Goal: Information Seeking & Learning: Learn about a topic

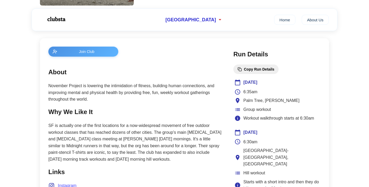
scroll to position [187, 0]
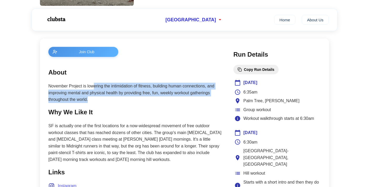
drag, startPoint x: 93, startPoint y: 84, endPoint x: 91, endPoint y: 103, distance: 19.0
click at [91, 103] on p "November Project is lowering the intimidation of fitness, building human connec…" at bounding box center [135, 93] width 175 height 20
drag, startPoint x: 109, startPoint y: 83, endPoint x: 112, endPoint y: 103, distance: 20.2
click at [112, 103] on section "About November Project is lowering the intimidation of fitness, building human …" at bounding box center [135, 85] width 175 height 36
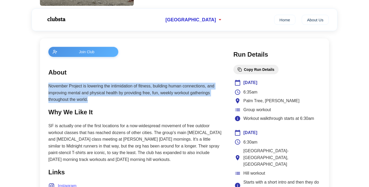
click at [112, 103] on p "November Project is lowering the intimidation of fitness, building human connec…" at bounding box center [135, 93] width 175 height 20
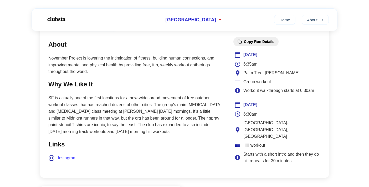
scroll to position [222, 0]
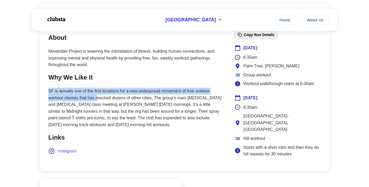
drag, startPoint x: 106, startPoint y: 85, endPoint x: 96, endPoint y: 101, distance: 18.5
click at [96, 101] on section "Why We Like It SF is actually one of the first locations for a now-widespread m…" at bounding box center [135, 100] width 175 height 56
click at [96, 101] on p "SF is actually one of the first locations for a now-widespread movement of free…" at bounding box center [135, 108] width 175 height 41
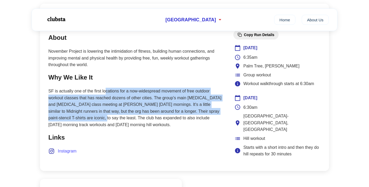
drag, startPoint x: 106, startPoint y: 91, endPoint x: 94, endPoint y: 118, distance: 29.2
click at [95, 117] on p "SF is actually one of the first locations for a now-widespread movement of free…" at bounding box center [135, 108] width 175 height 41
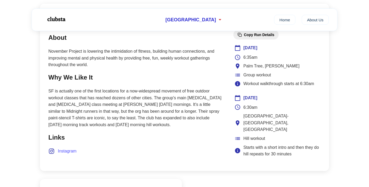
click at [95, 118] on p "SF is actually one of the first locations for a now-widespread movement of free…" at bounding box center [135, 108] width 175 height 41
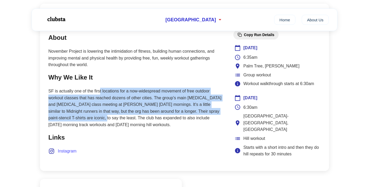
drag, startPoint x: 99, startPoint y: 90, endPoint x: 96, endPoint y: 120, distance: 30.2
click at [96, 120] on p "SF is actually one of the first locations for a now-widespread movement of free…" at bounding box center [135, 108] width 175 height 41
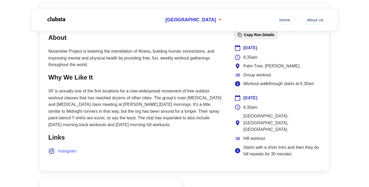
click at [97, 120] on p "SF is actually one of the first locations for a now-widespread movement of free…" at bounding box center [135, 108] width 175 height 41
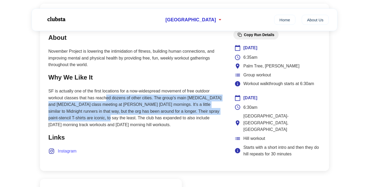
drag, startPoint x: 106, startPoint y: 98, endPoint x: 99, endPoint y: 122, distance: 24.7
click at [99, 122] on p "SF is actually one of the first locations for a now-widespread movement of free…" at bounding box center [135, 108] width 175 height 41
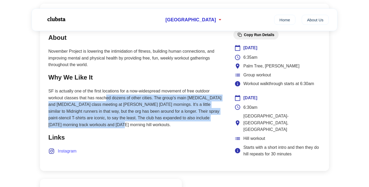
drag, startPoint x: 107, startPoint y: 95, endPoint x: 98, endPoint y: 123, distance: 28.8
click at [98, 123] on p "SF is actually one of the first locations for a now-widespread movement of free…" at bounding box center [135, 108] width 175 height 41
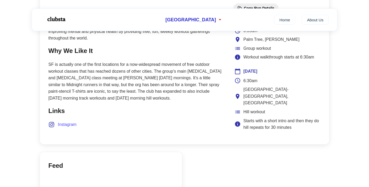
scroll to position [249, 0]
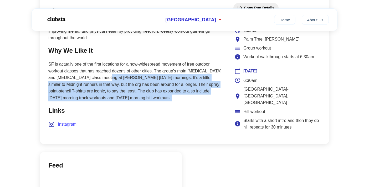
drag, startPoint x: 108, startPoint y: 75, endPoint x: 91, endPoint y: 104, distance: 33.6
click at [91, 104] on main "Join Club About November Project is lowering the intimidation of fitness, build…" at bounding box center [135, 60] width 175 height 150
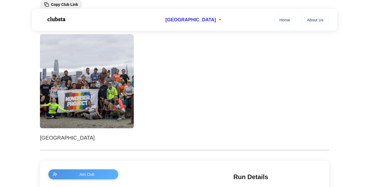
scroll to position [0, 0]
